Goal: Task Accomplishment & Management: Manage account settings

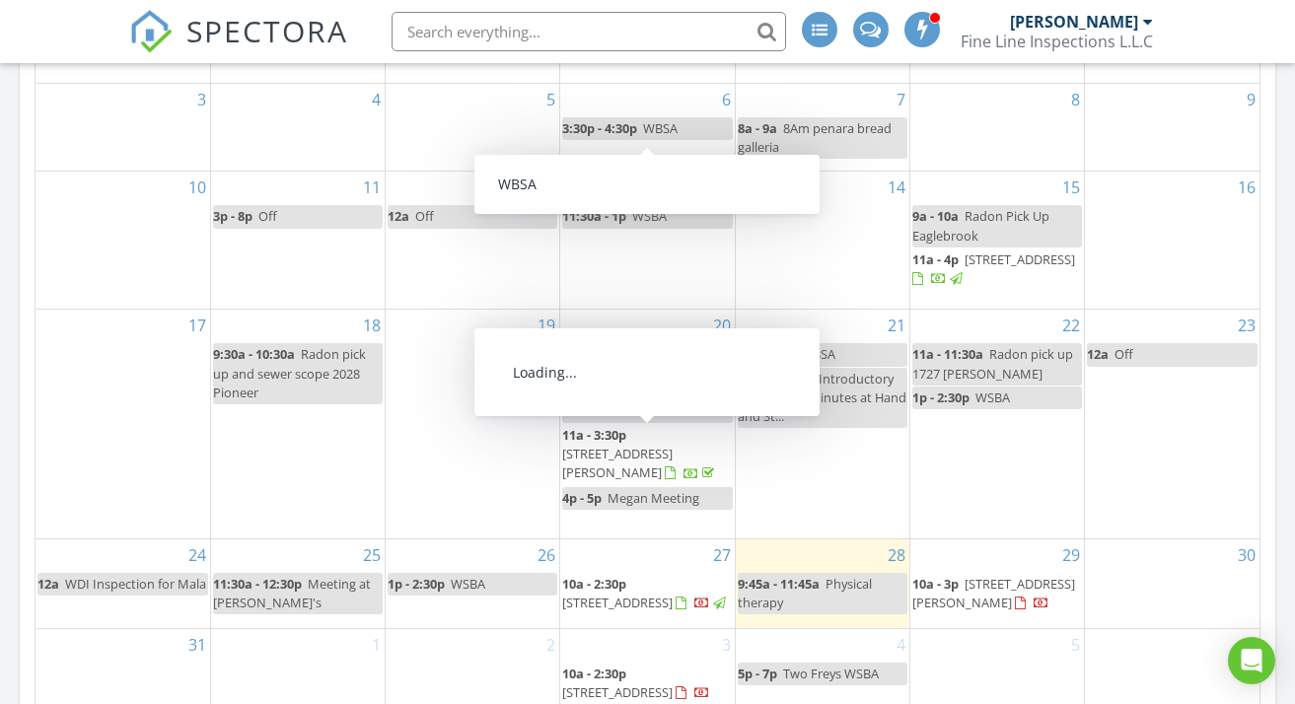
scroll to position [1253, 0]
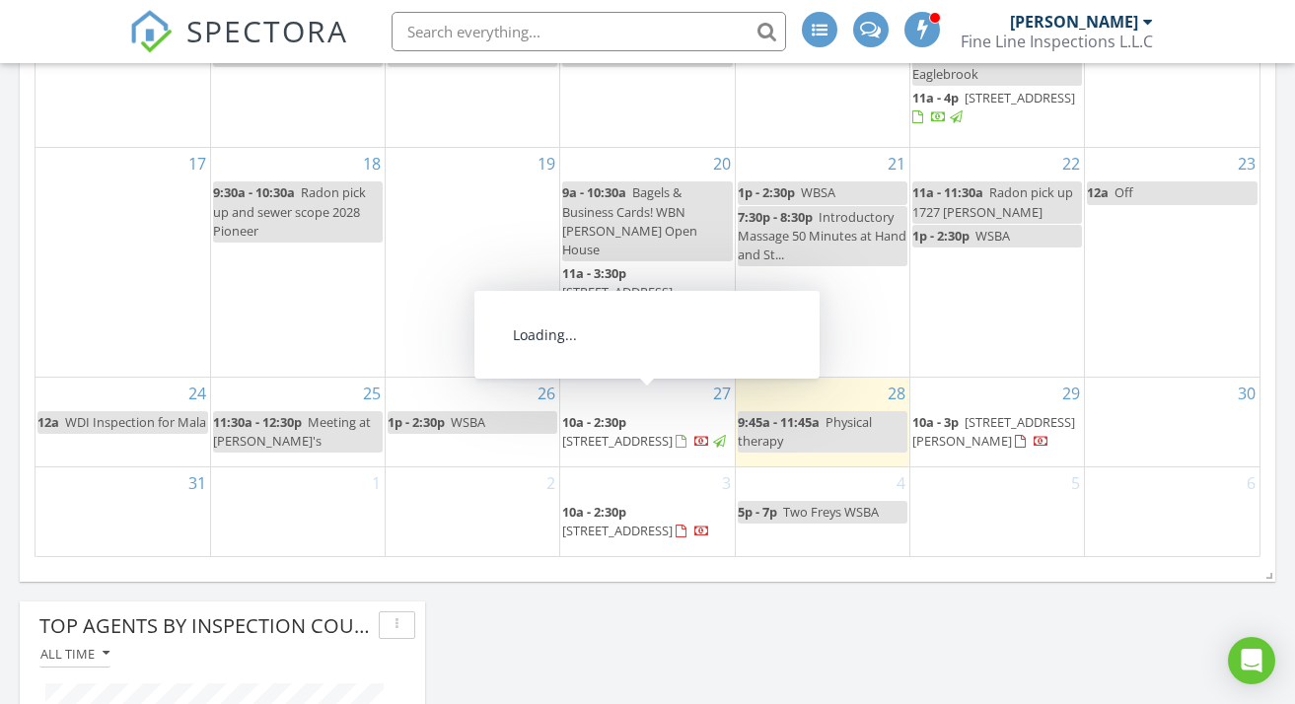
click at [658, 432] on span "2828 Oak St, Bethel Park 15102" at bounding box center [617, 441] width 110 height 18
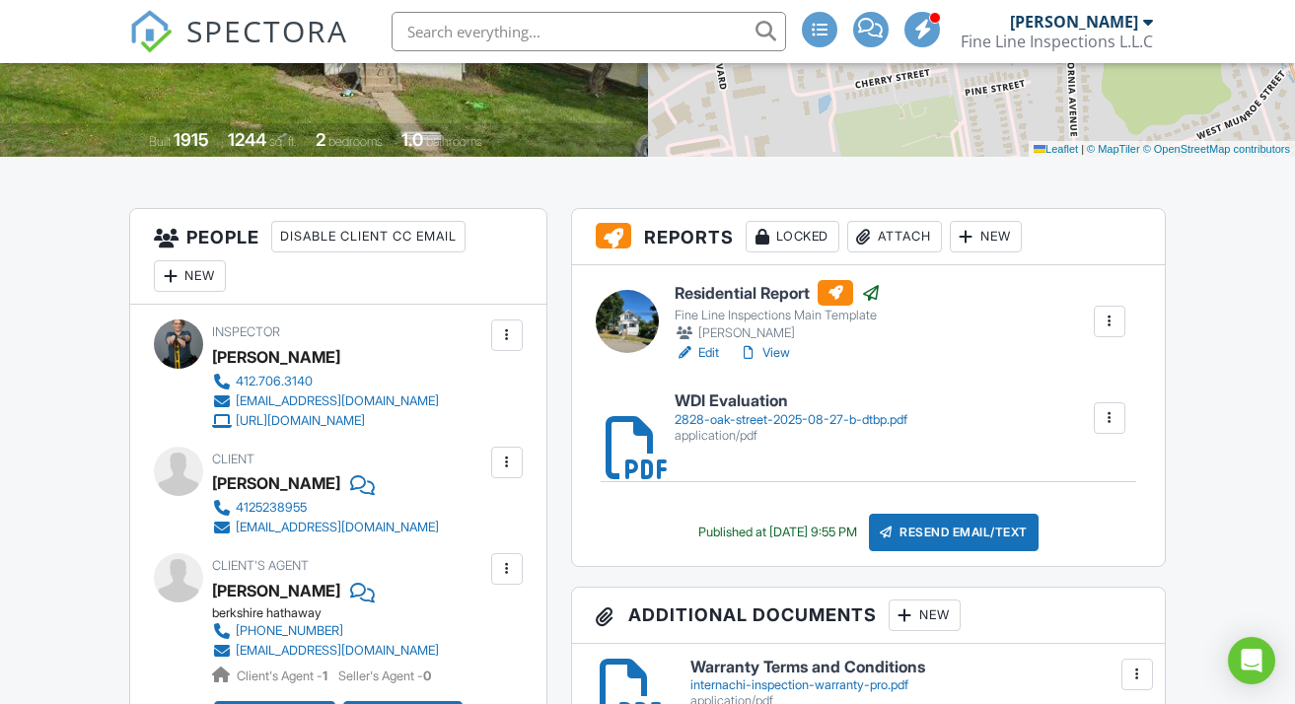
scroll to position [370, 0]
click at [713, 353] on link "Edit" at bounding box center [697, 353] width 44 height 20
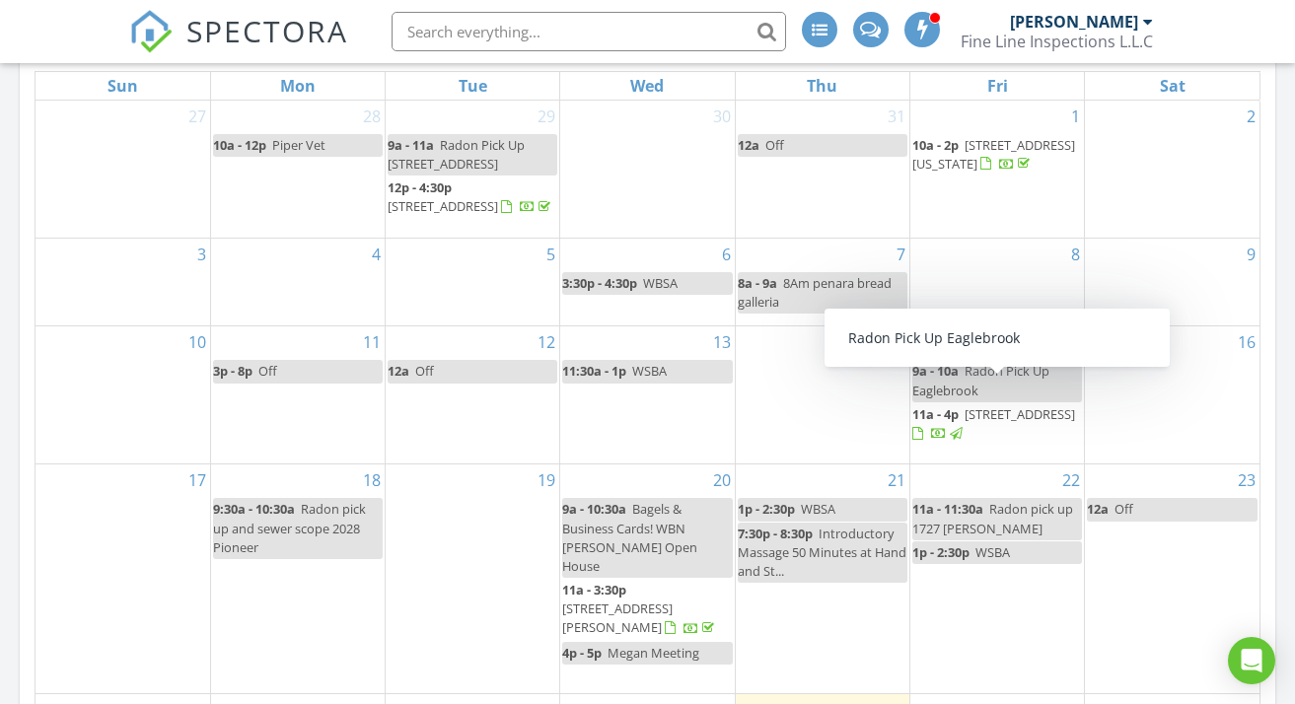
scroll to position [1120, 0]
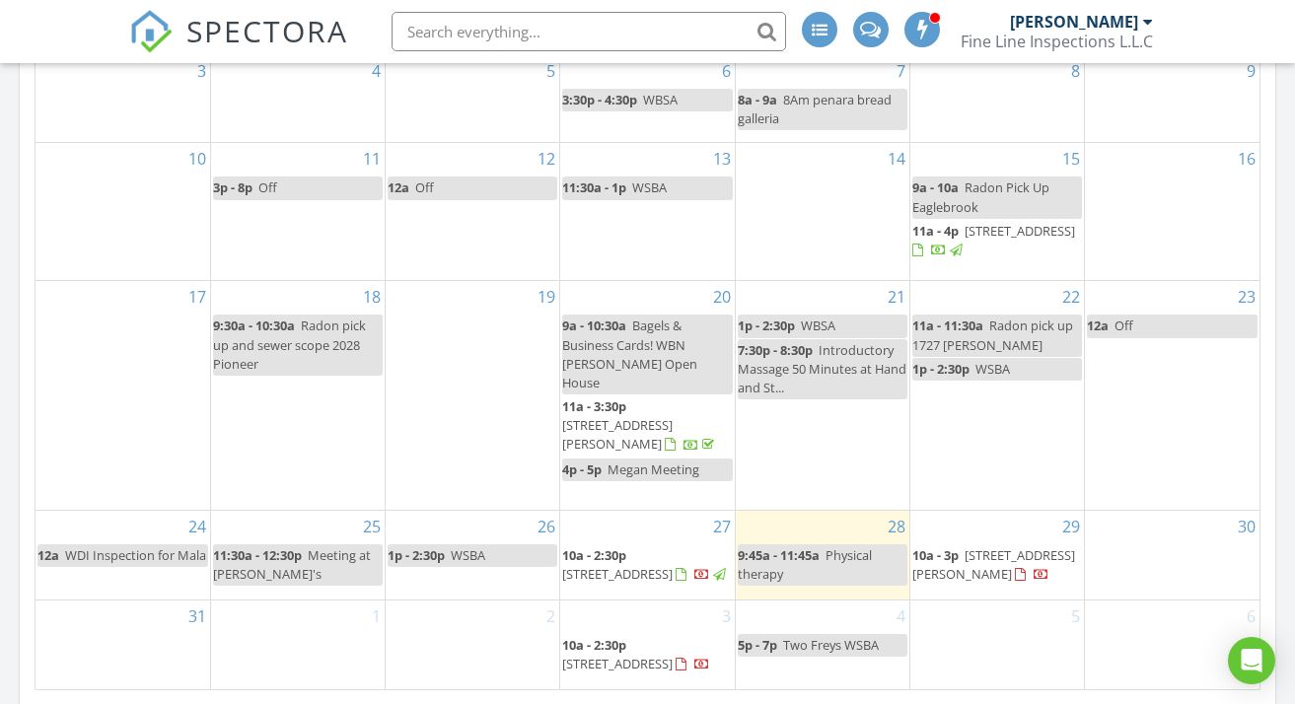
click at [644, 565] on span "2828 Oak St, Bethel Park 15102" at bounding box center [617, 574] width 110 height 18
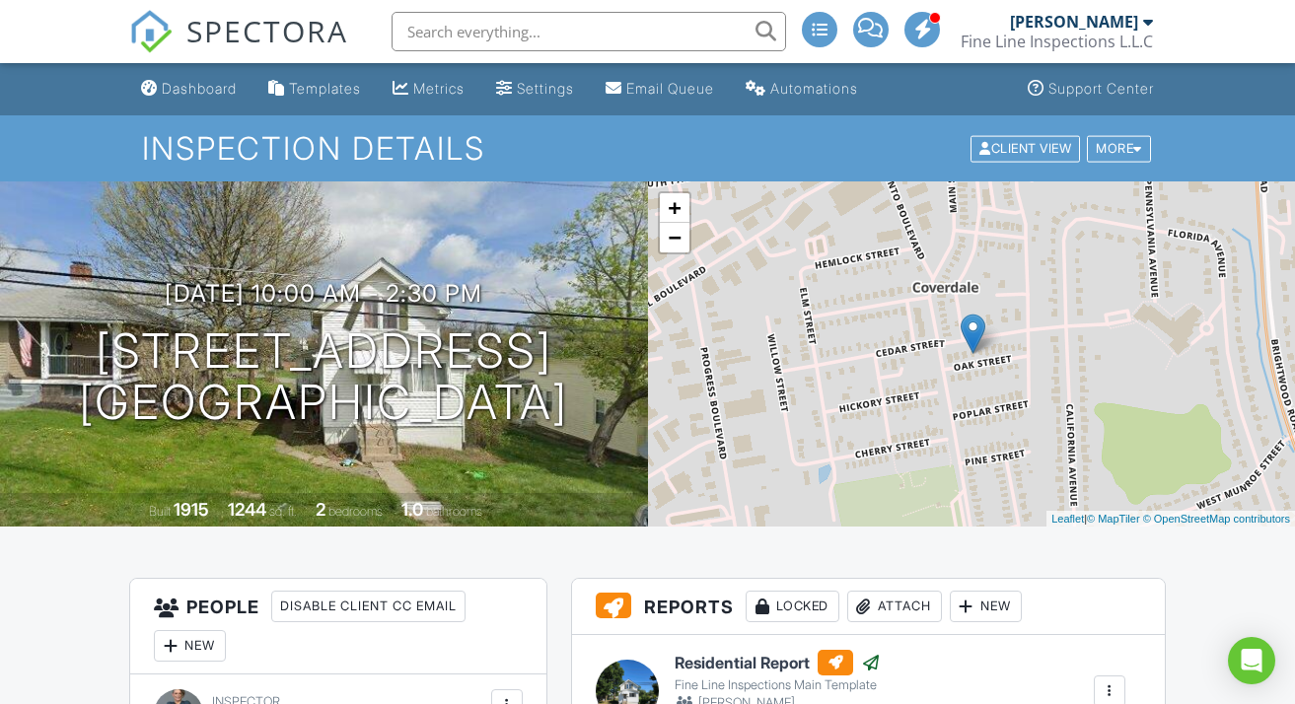
click at [296, 26] on span "SPECTORA" at bounding box center [267, 30] width 162 height 41
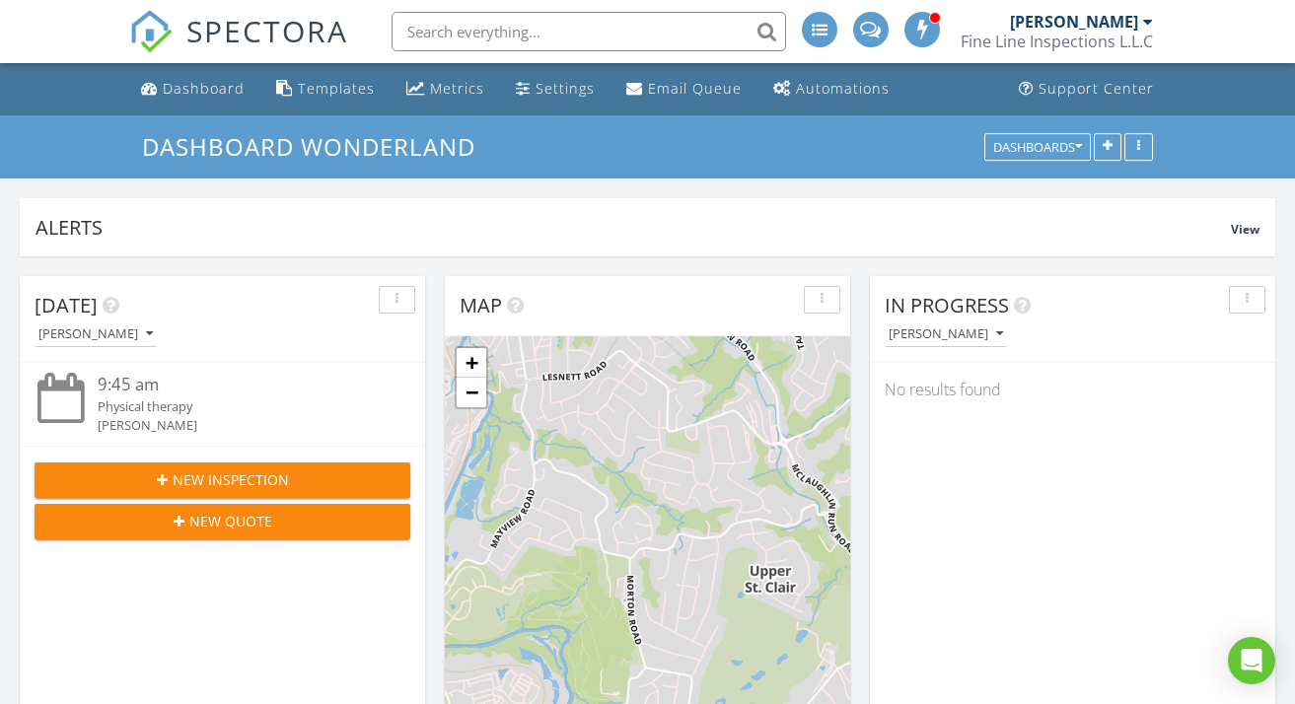
scroll to position [2240, 1296]
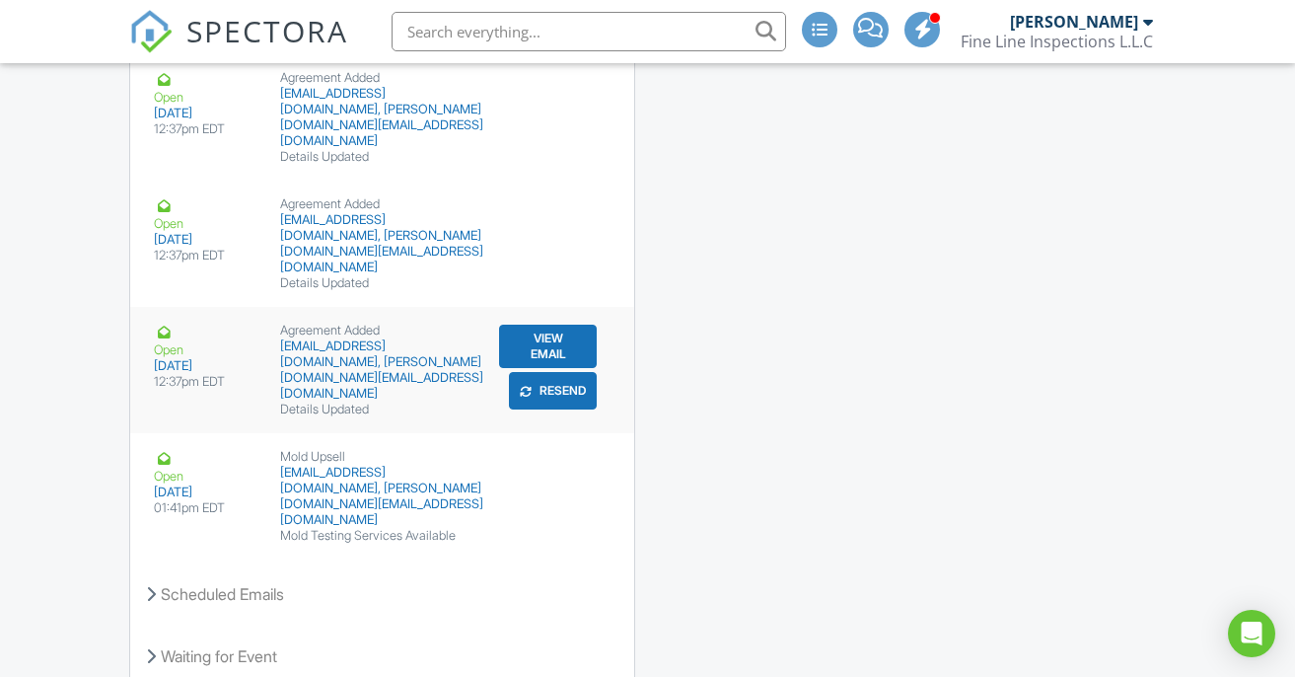
scroll to position [3317, 0]
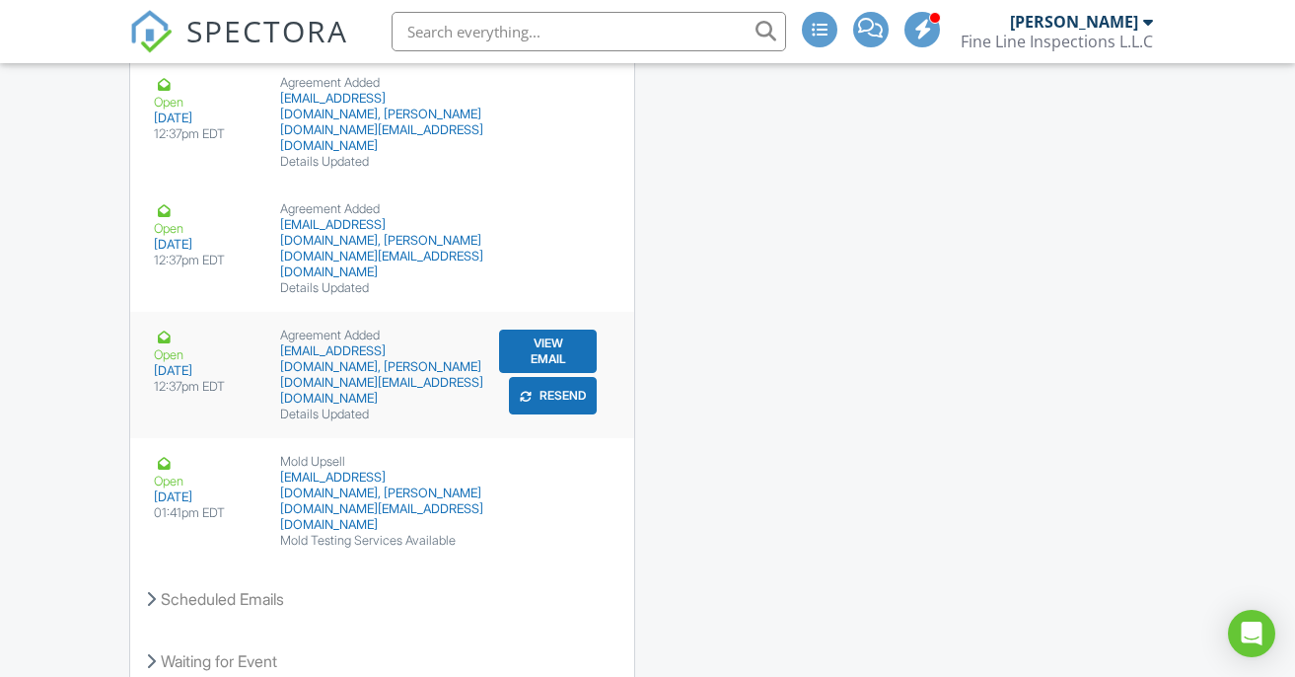
click at [544, 329] on button "View Email" at bounding box center [548, 350] width 99 height 43
click at [571, 377] on button "Resend" at bounding box center [553, 395] width 88 height 37
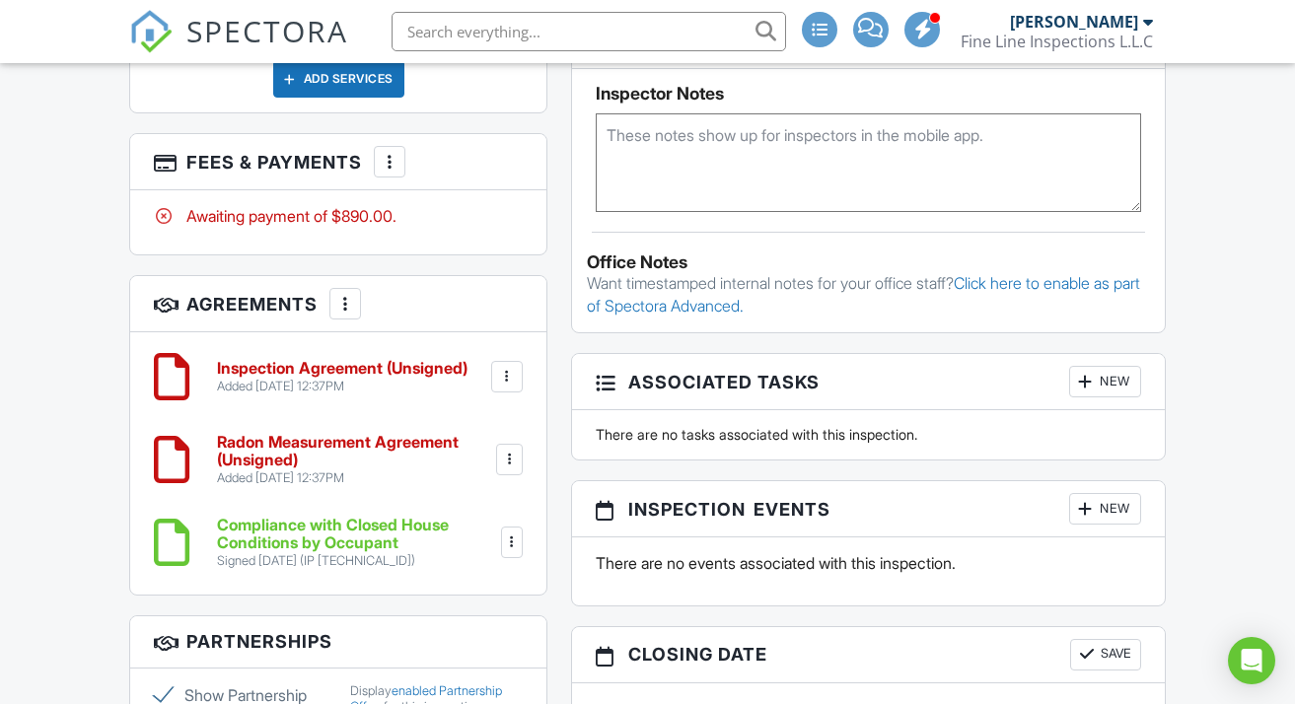
scroll to position [1459, 0]
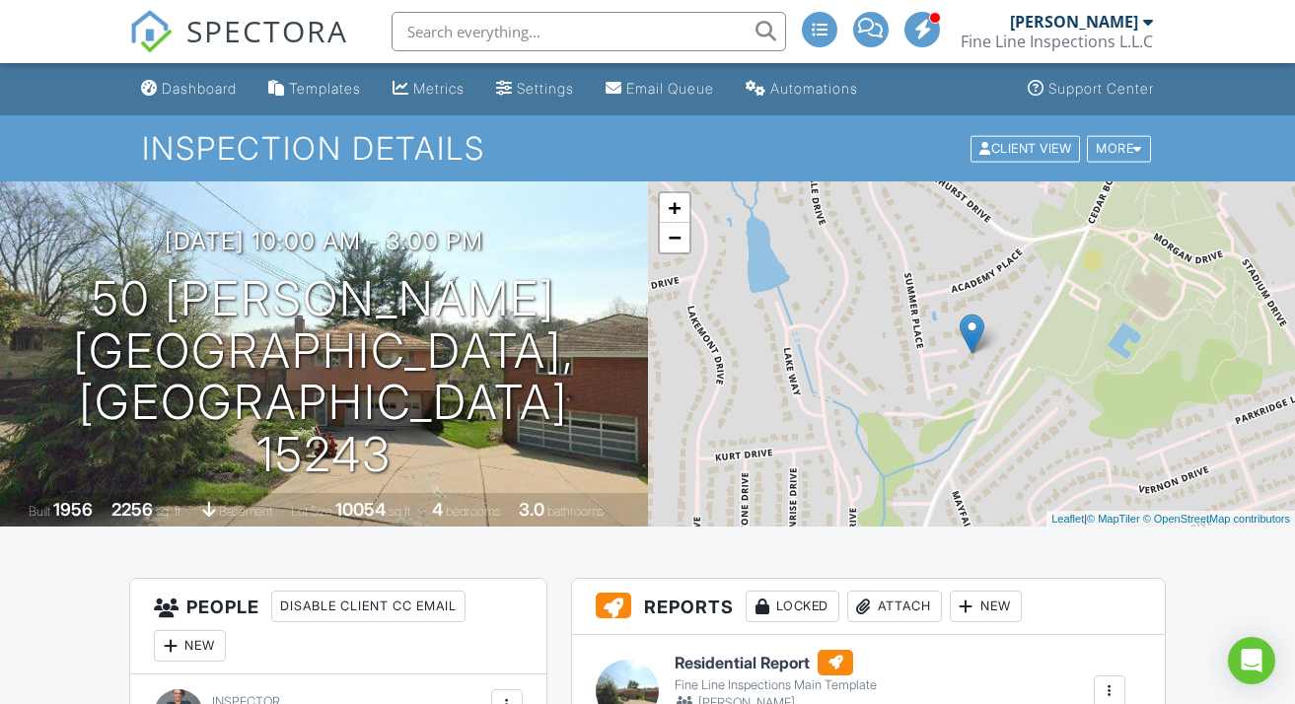
click at [261, 34] on span "SPECTORA" at bounding box center [267, 30] width 162 height 41
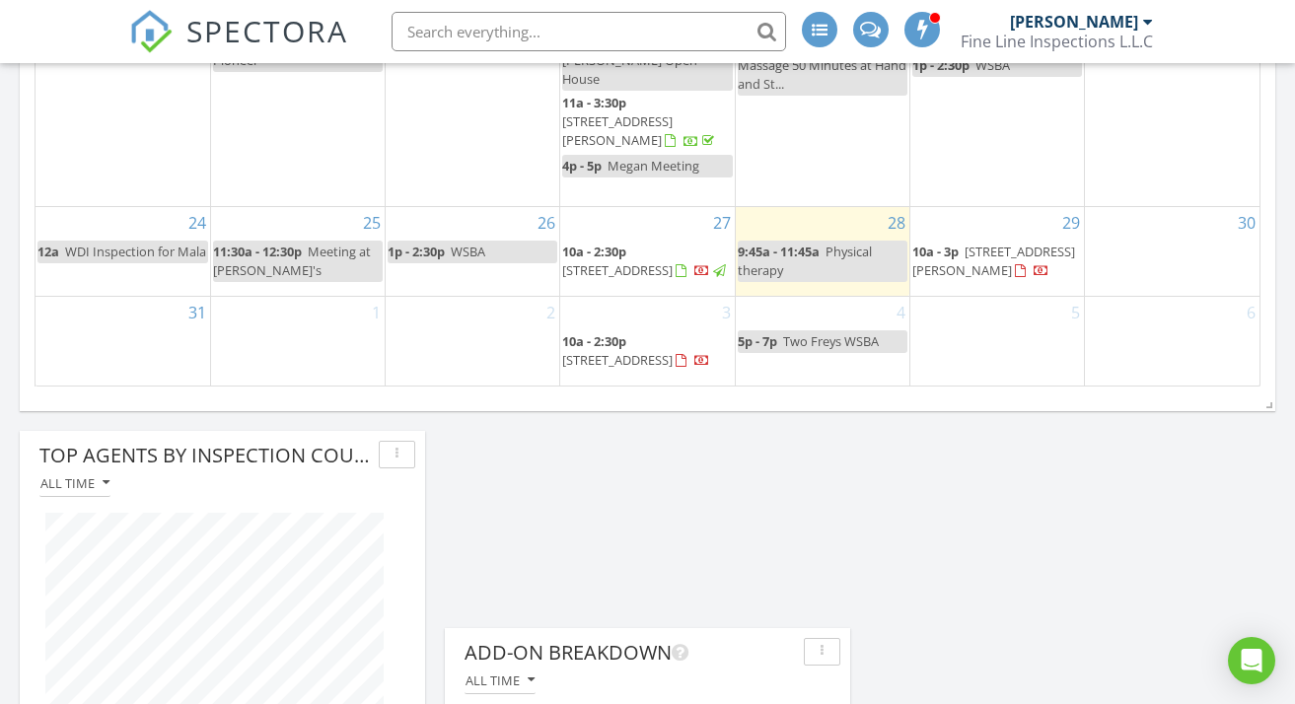
scroll to position [1418, 0]
